Goal: Task Accomplishment & Management: Complete application form

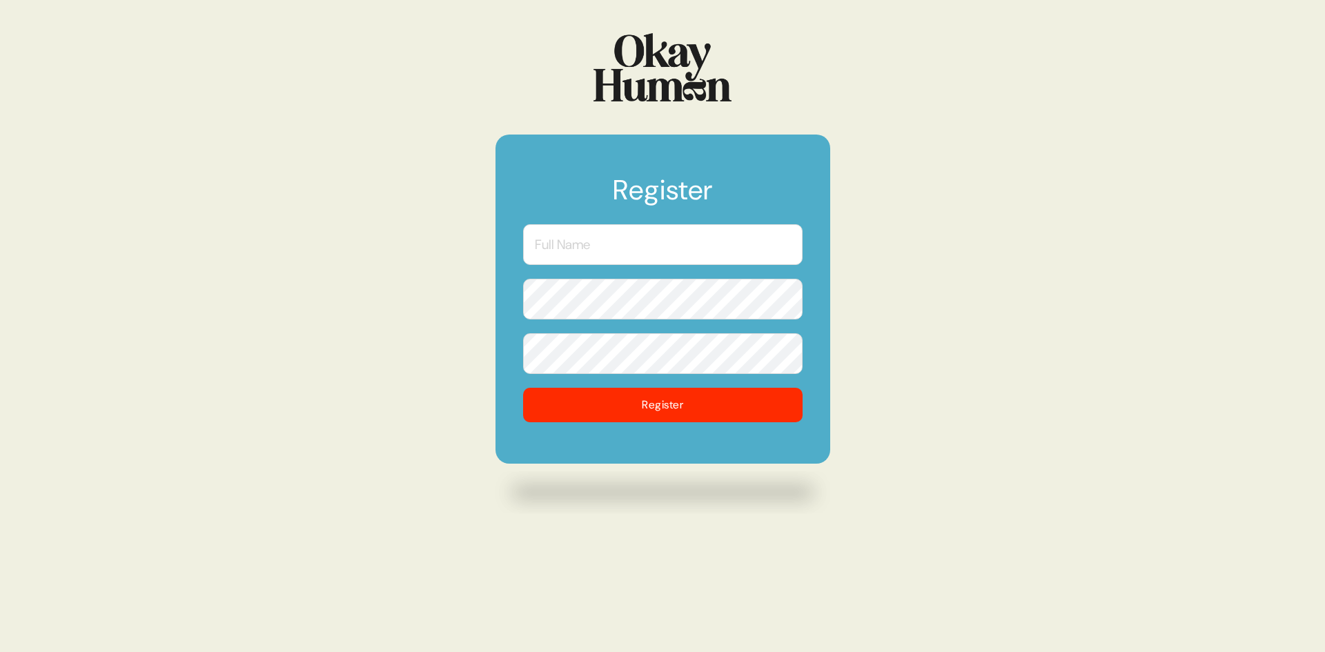
click at [694, 258] on input "text" at bounding box center [663, 244] width 280 height 41
type input "[PERSON_NAME]"
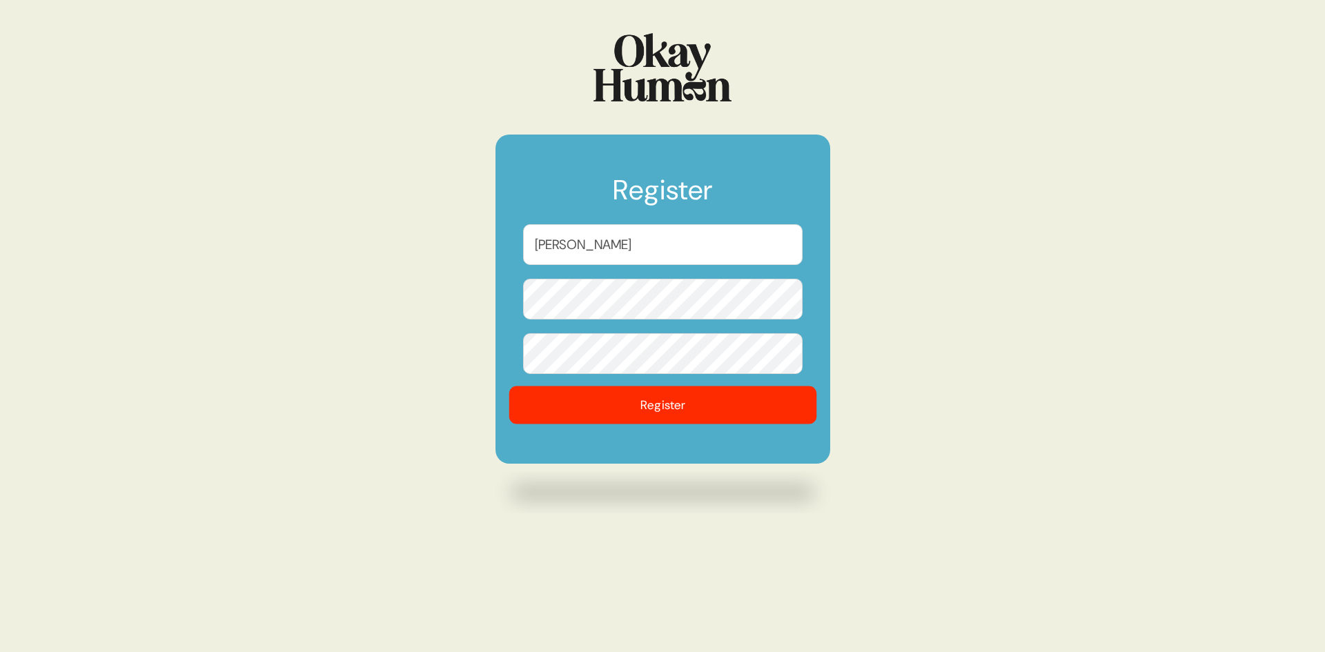
click at [739, 406] on button "Register" at bounding box center [663, 405] width 308 height 38
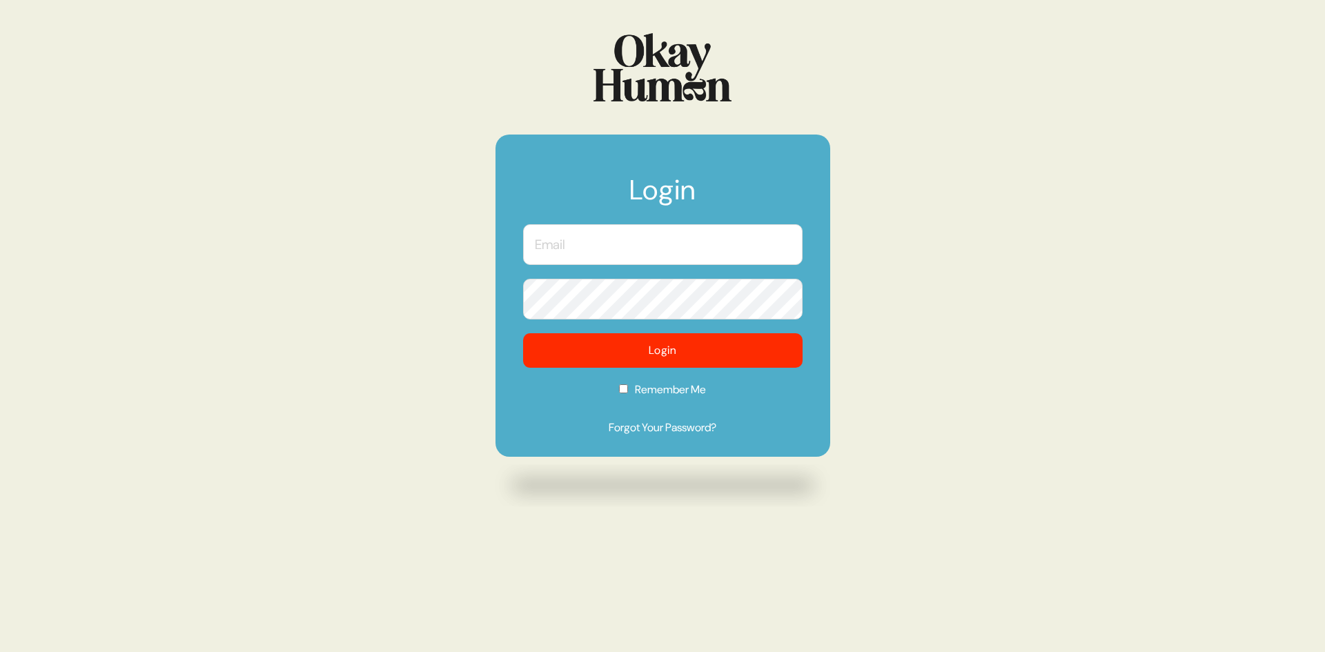
click at [636, 246] on input "text" at bounding box center [663, 244] width 280 height 41
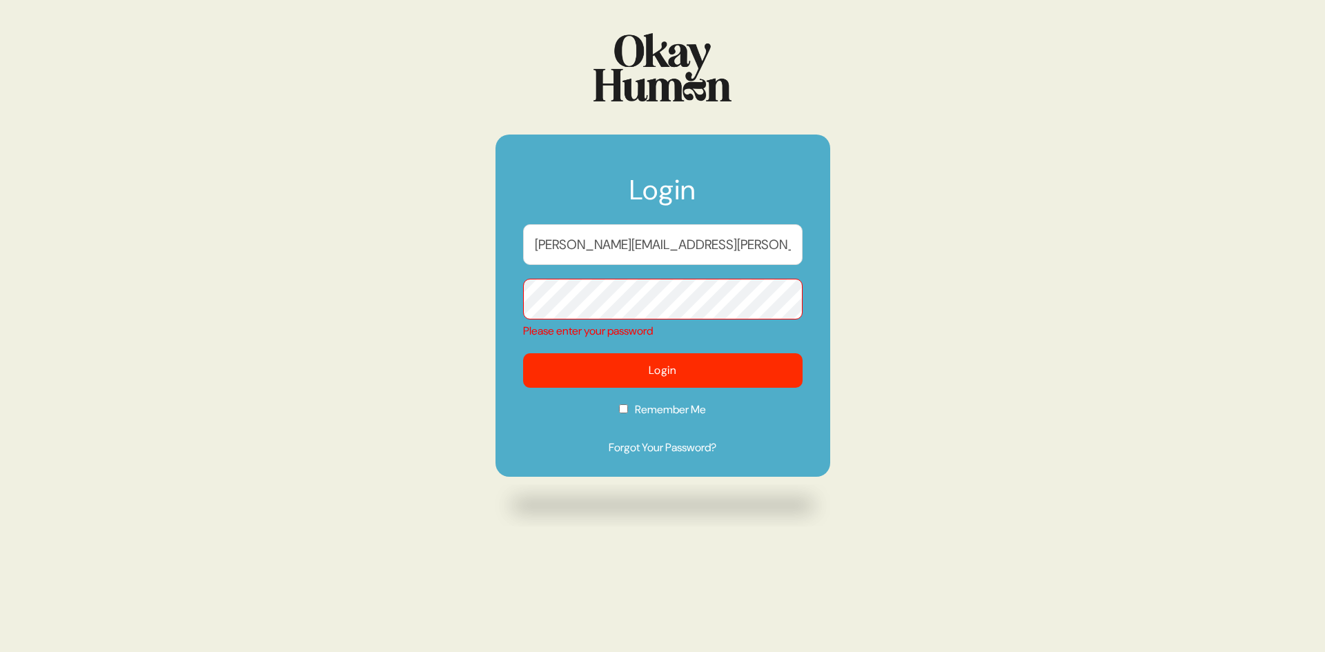
type input "[PERSON_NAME]"
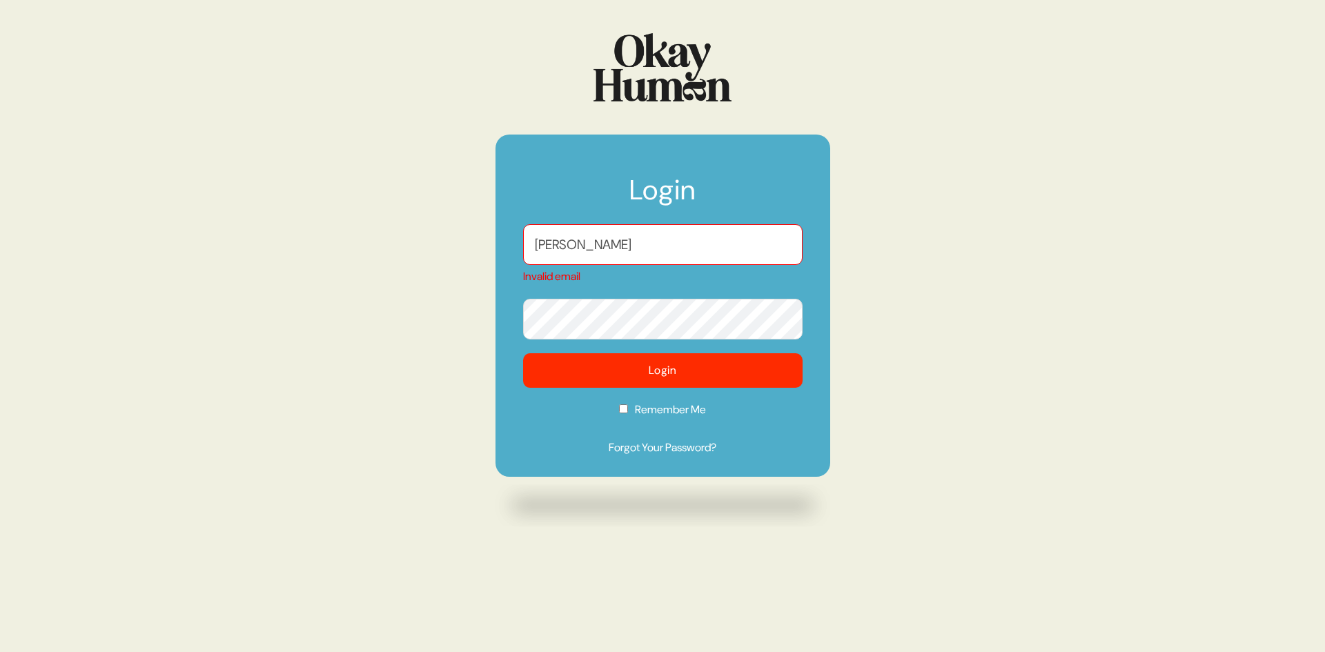
drag, startPoint x: 684, startPoint y: 235, endPoint x: 536, endPoint y: 231, distance: 148.4
click at [536, 231] on input "[PERSON_NAME]" at bounding box center [663, 244] width 280 height 41
click at [747, 226] on input "text" at bounding box center [663, 244] width 280 height 41
click at [751, 238] on input "text" at bounding box center [663, 244] width 280 height 41
type input "[PERSON_NAME][EMAIL_ADDRESS][PERSON_NAME][DOMAIN_NAME]"
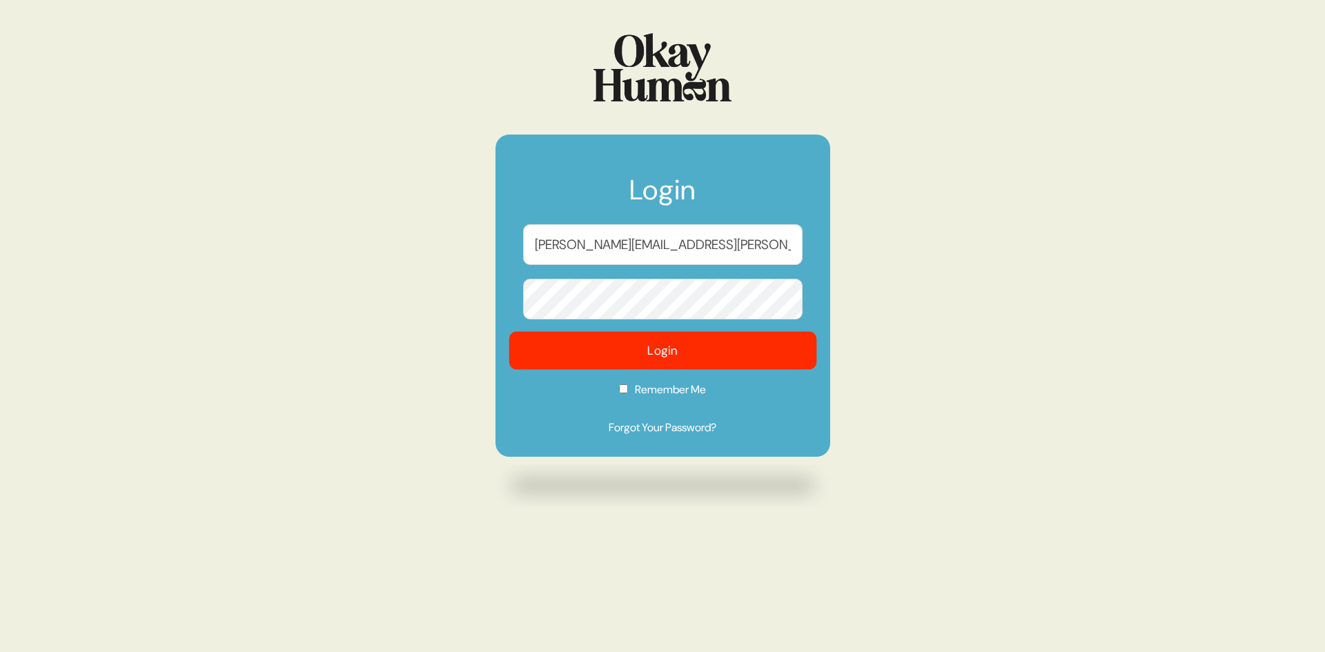
click at [681, 363] on button "Login" at bounding box center [663, 351] width 308 height 38
click at [673, 353] on button "Login" at bounding box center [663, 351] width 308 height 38
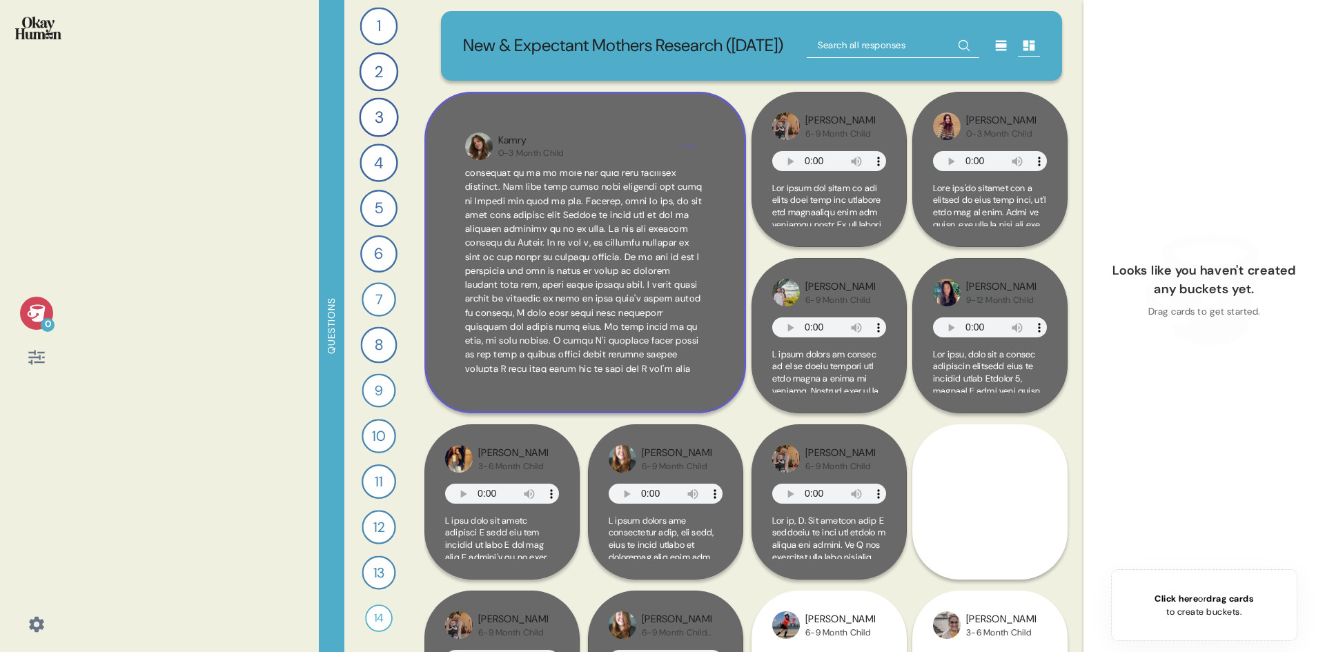
scroll to position [205, 0]
